Goal: Manage account settings

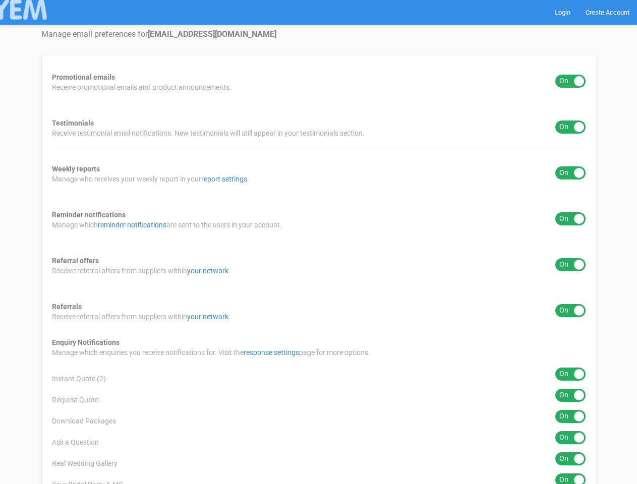
click at [318, 242] on div "Promotional emails ON OFF Receive promotional emails and product announcements.…" at bounding box center [318, 438] width 555 height 769
click at [570, 81] on div "ON OFF" at bounding box center [570, 81] width 30 height 13
click at [570, 127] on div "ON OFF" at bounding box center [570, 127] width 30 height 13
click at [570, 173] on div "ON OFF" at bounding box center [570, 172] width 30 height 13
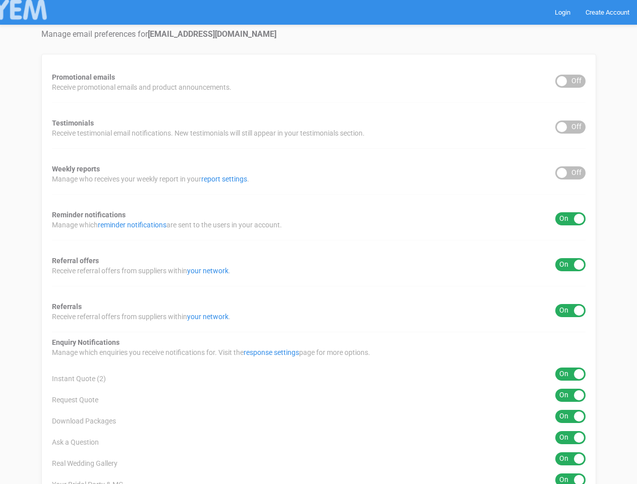
click at [570, 219] on div "ON OFF" at bounding box center [570, 218] width 30 height 13
click at [570, 265] on div "ON OFF" at bounding box center [570, 264] width 30 height 13
click at [570, 311] on div "ON OFF" at bounding box center [570, 310] width 30 height 13
click at [570, 374] on div "ON OFF" at bounding box center [570, 374] width 30 height 13
click at [570, 395] on div "ON OFF" at bounding box center [570, 395] width 30 height 13
